Goal: Navigation & Orientation: Find specific page/section

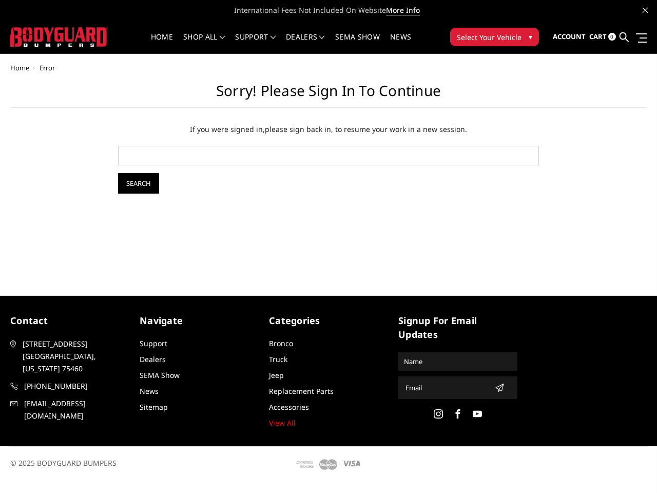
click at [329, 241] on div "Home Error Sorry! Please sign in to continue If you were signed in, please sign…" at bounding box center [328, 166] width 657 height 205
click at [281, 37] on li "Support FAQ Install Instructions Shipping Warranty Terms & Conditions Cancellat…" at bounding box center [255, 43] width 51 height 20
click at [281, 43] on li "Support FAQ Install Instructions Shipping Warranty Terms & Conditions Cancellat…" at bounding box center [255, 43] width 51 height 20
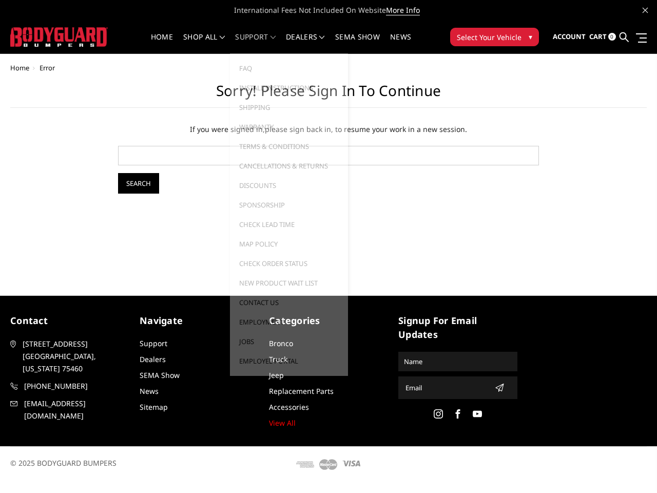
click at [494, 37] on span "Select Your Vehicle" at bounding box center [489, 37] width 65 height 11
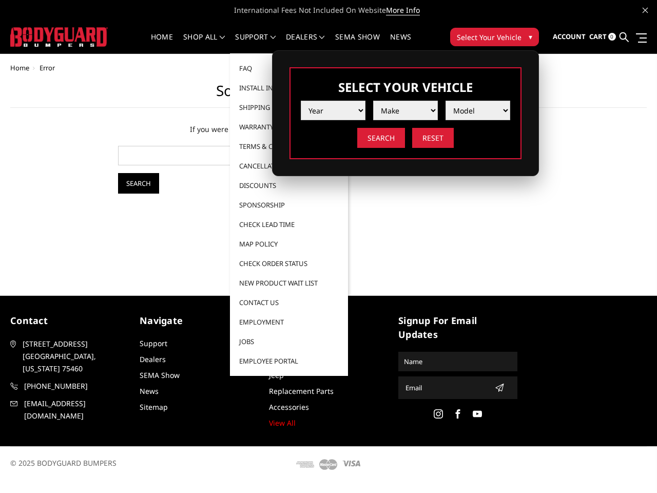
click at [494, 37] on span "Select Your Vehicle" at bounding box center [489, 37] width 65 height 11
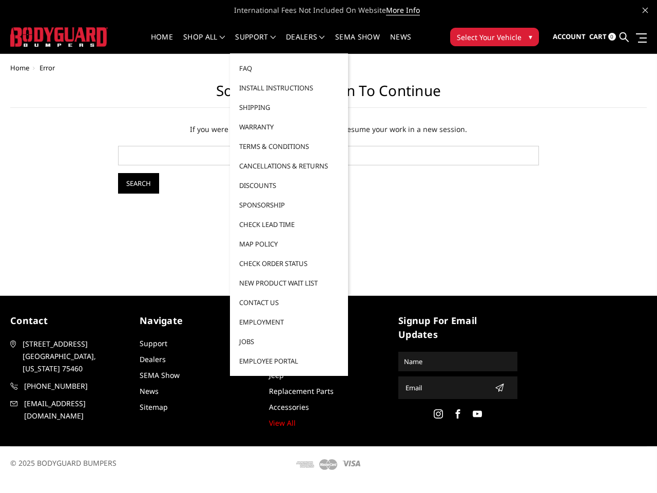
click at [139, 183] on input "Search" at bounding box center [138, 183] width 41 height 21
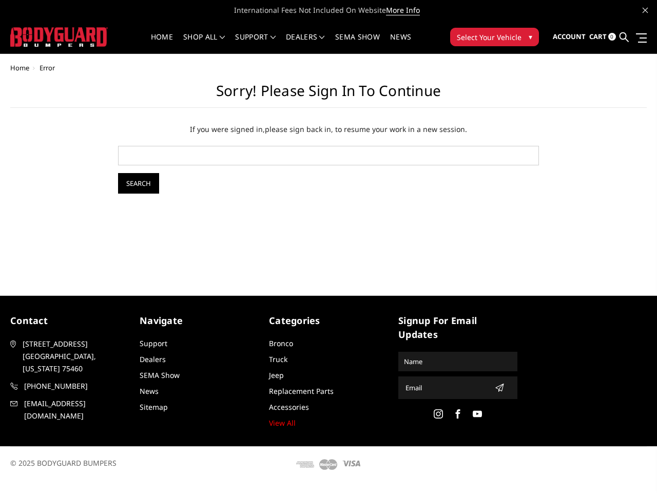
click at [496, 388] on icon "submit" at bounding box center [499, 387] width 8 height 8
